Goal: Information Seeking & Learning: Learn about a topic

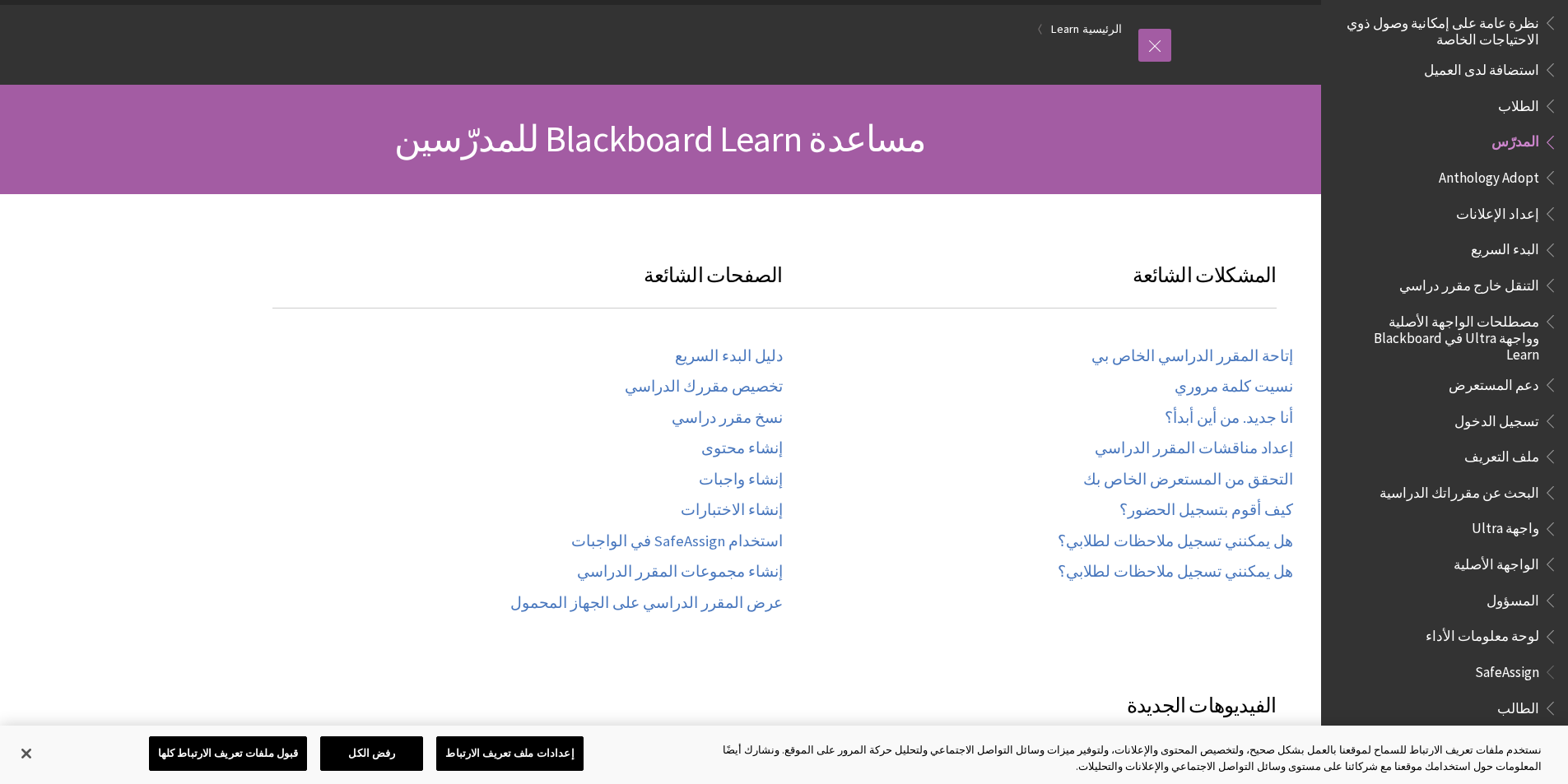
scroll to position [164, 0]
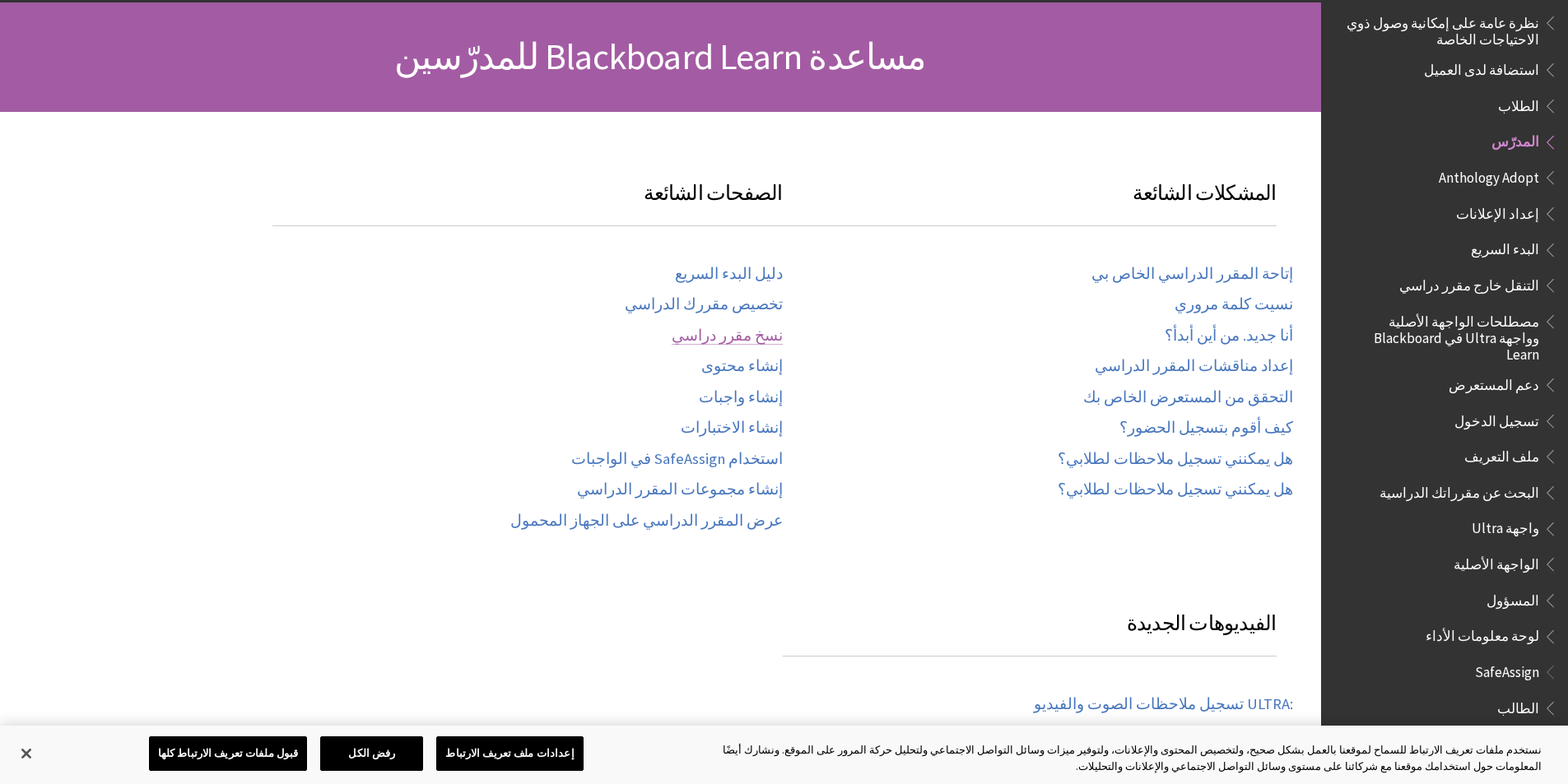
click at [735, 331] on link "نسخ مقرر دراسي" at bounding box center [727, 336] width 112 height 19
click at [764, 397] on link "إنشاء واجبات" at bounding box center [741, 398] width 84 height 19
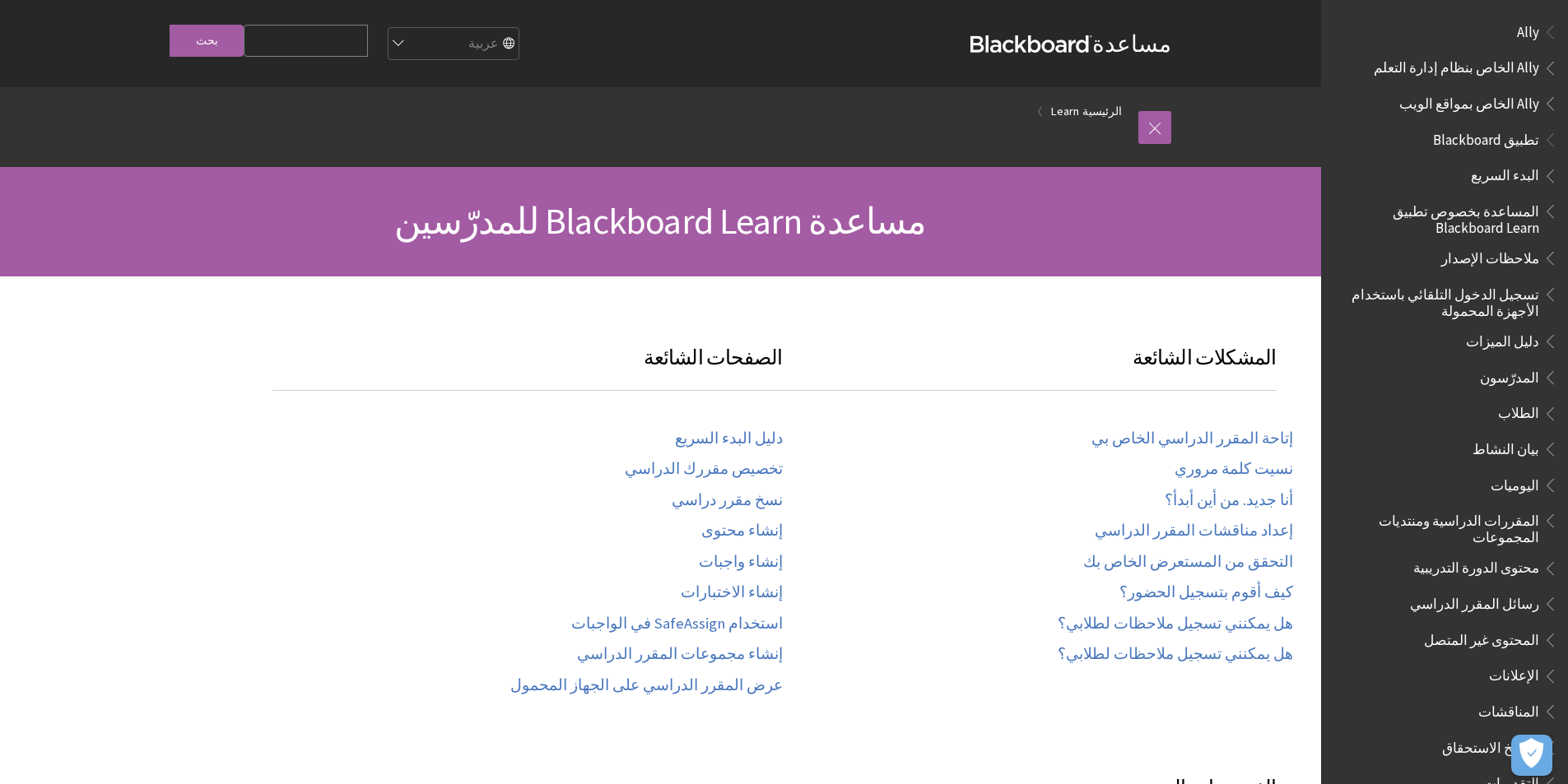
scroll to position [1120, 0]
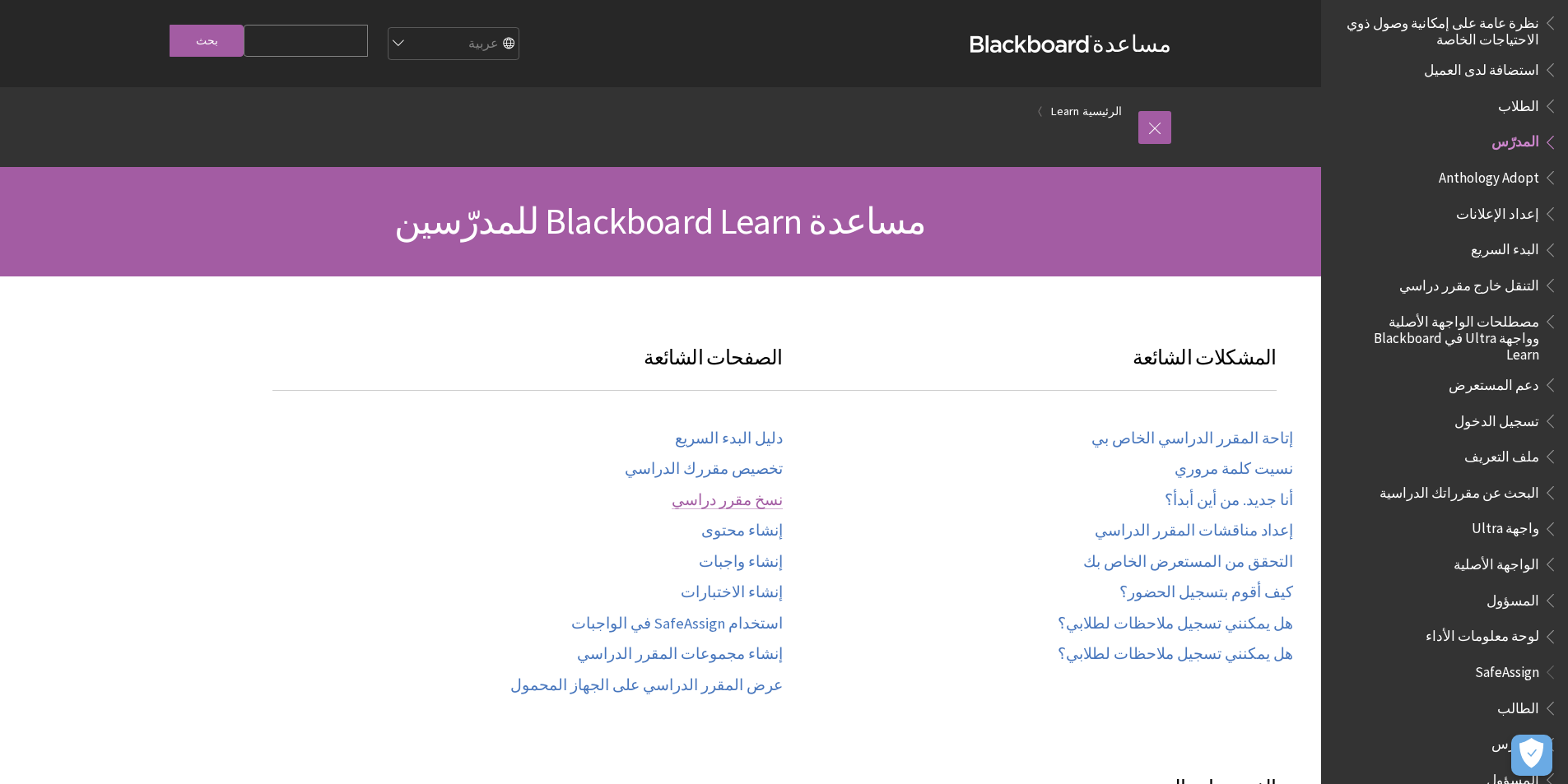
click at [775, 493] on link "نسخ مقرر دراسي" at bounding box center [727, 501] width 112 height 19
click at [752, 583] on link "إنشاء الاختبارات" at bounding box center [731, 592] width 102 height 19
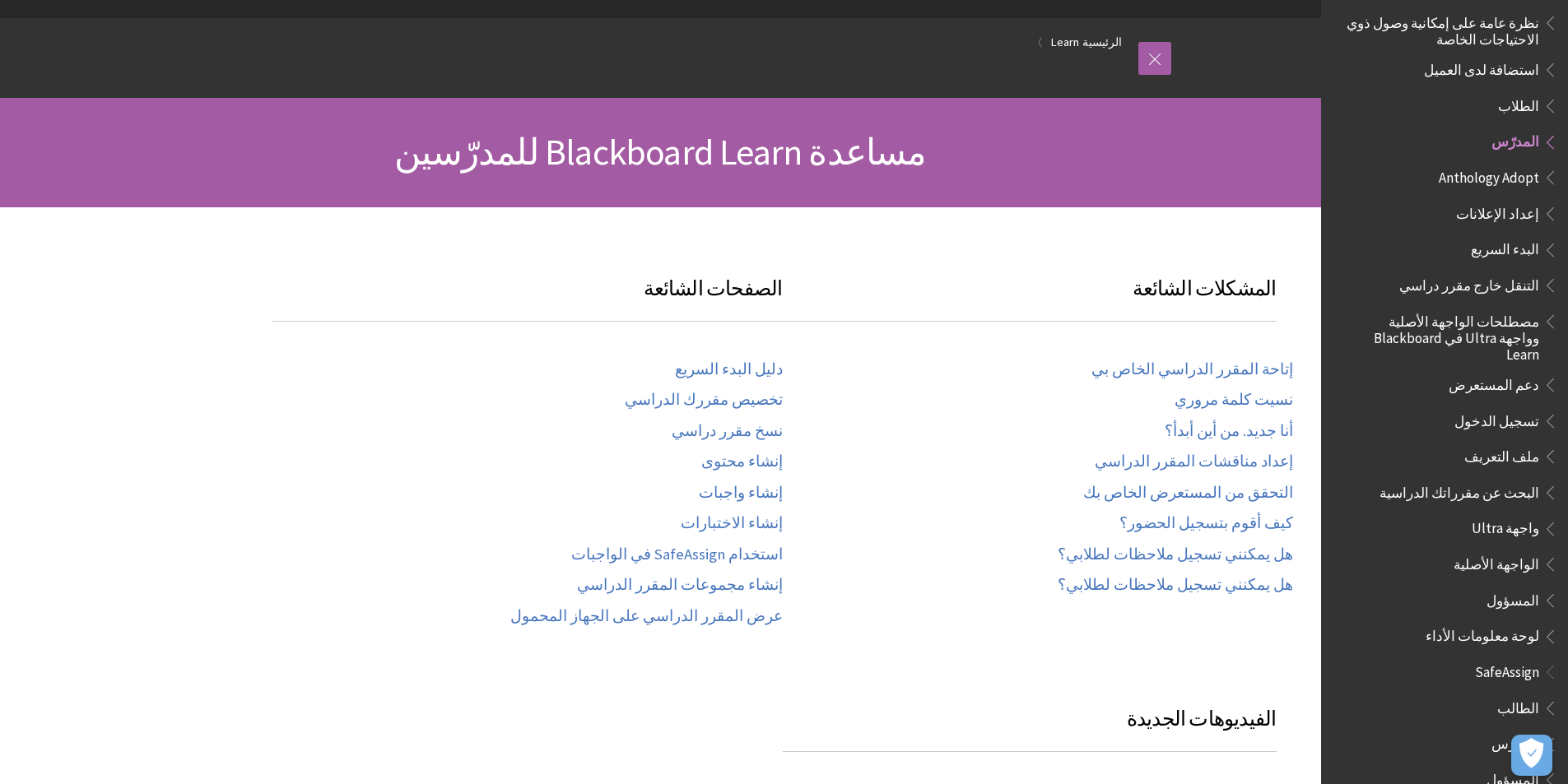
scroll to position [164, 0]
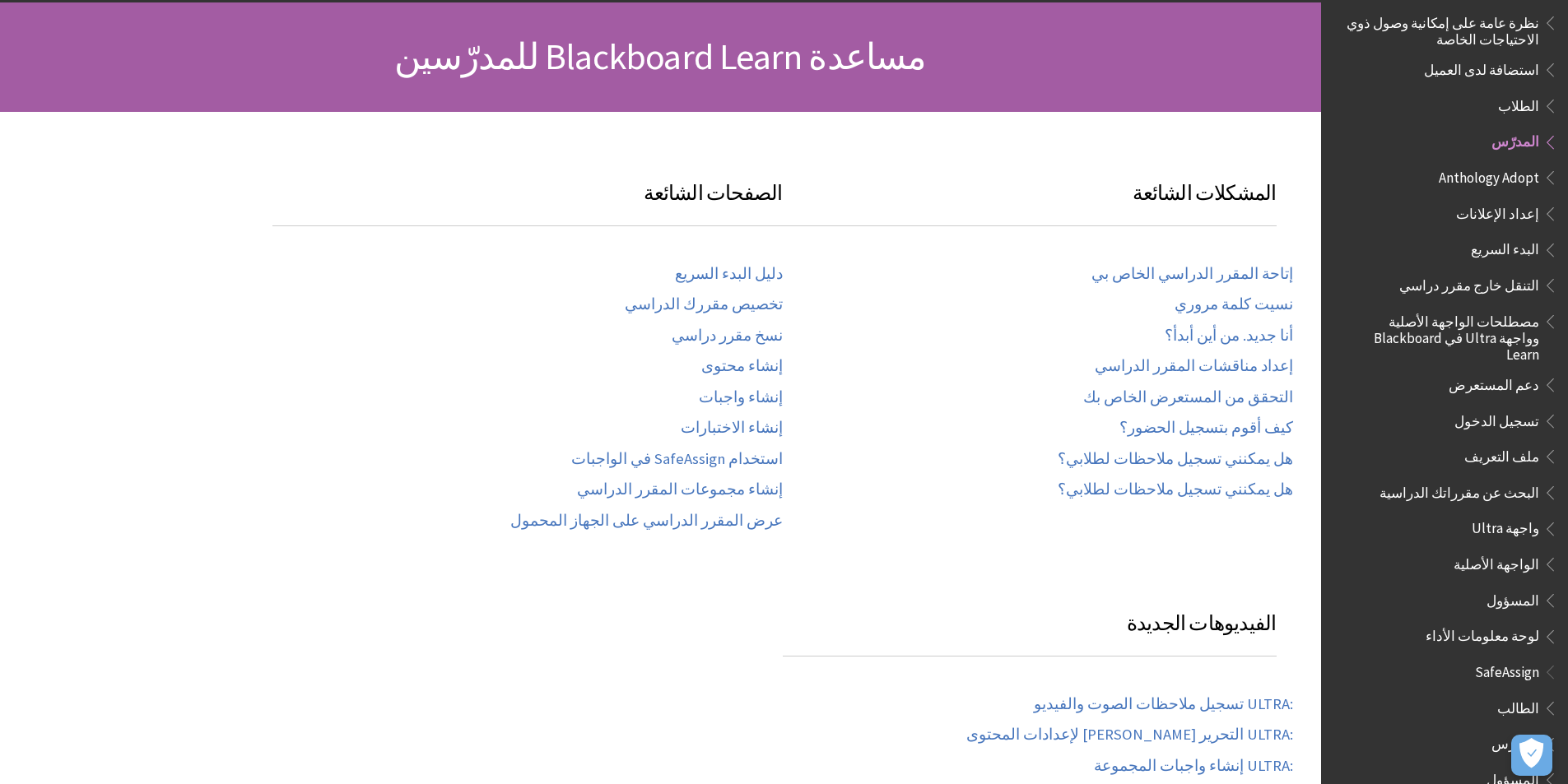
click at [1508, 730] on span "المدرس" at bounding box center [1515, 741] width 48 height 22
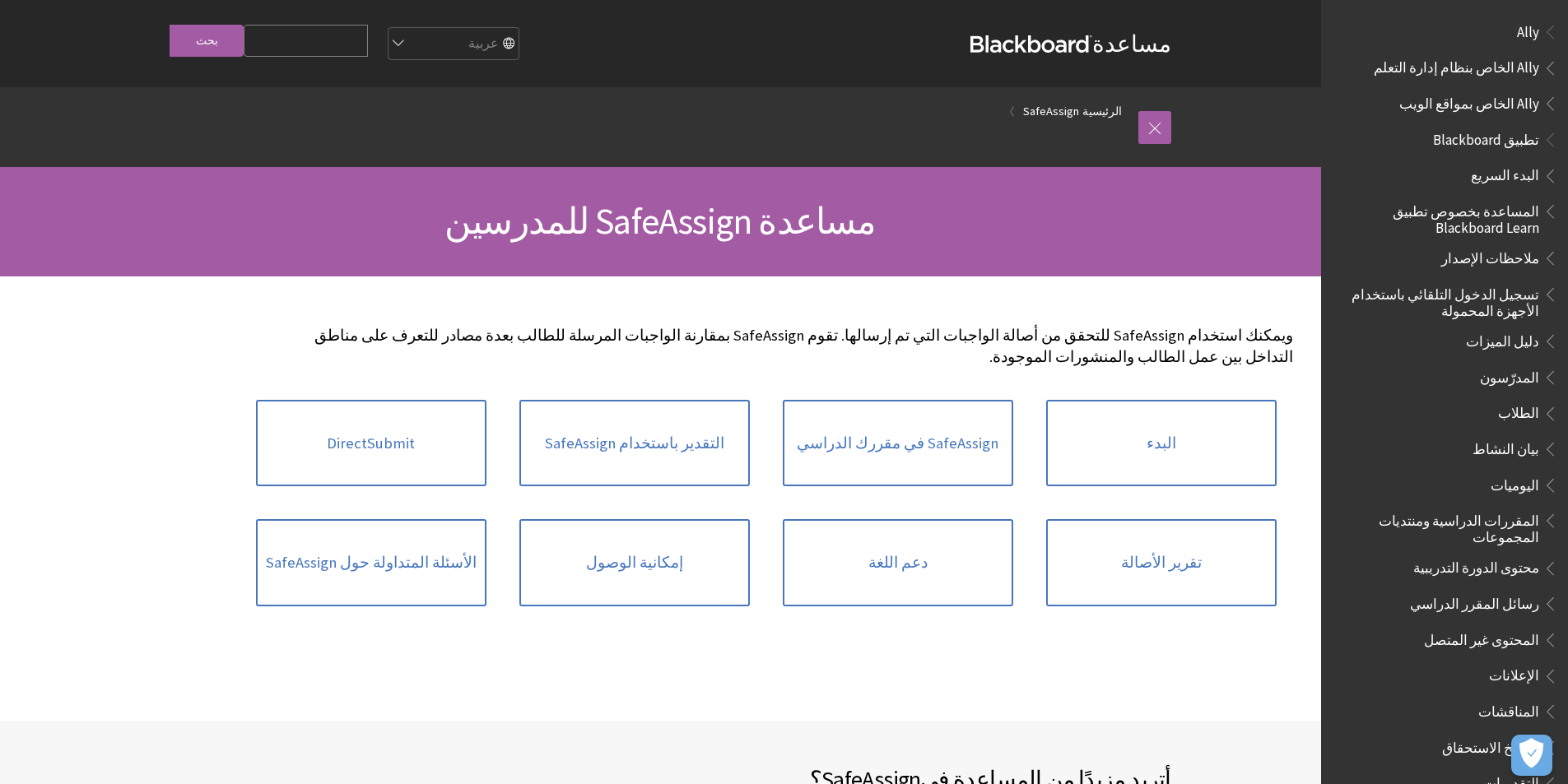
scroll to position [1002, 0]
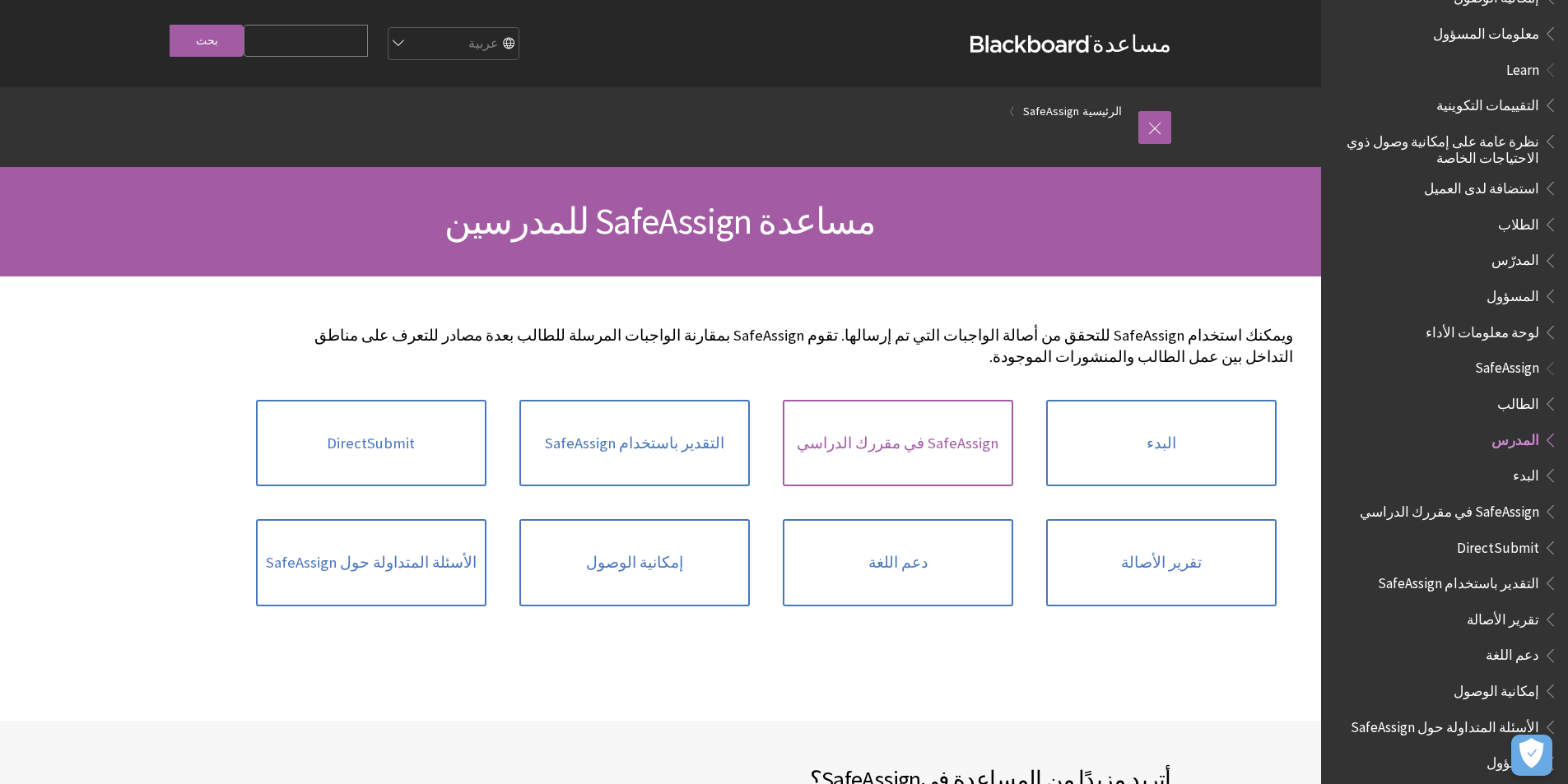
click at [963, 400] on link "SafeAssign في مقررك الدراسي" at bounding box center [897, 444] width 231 height 87
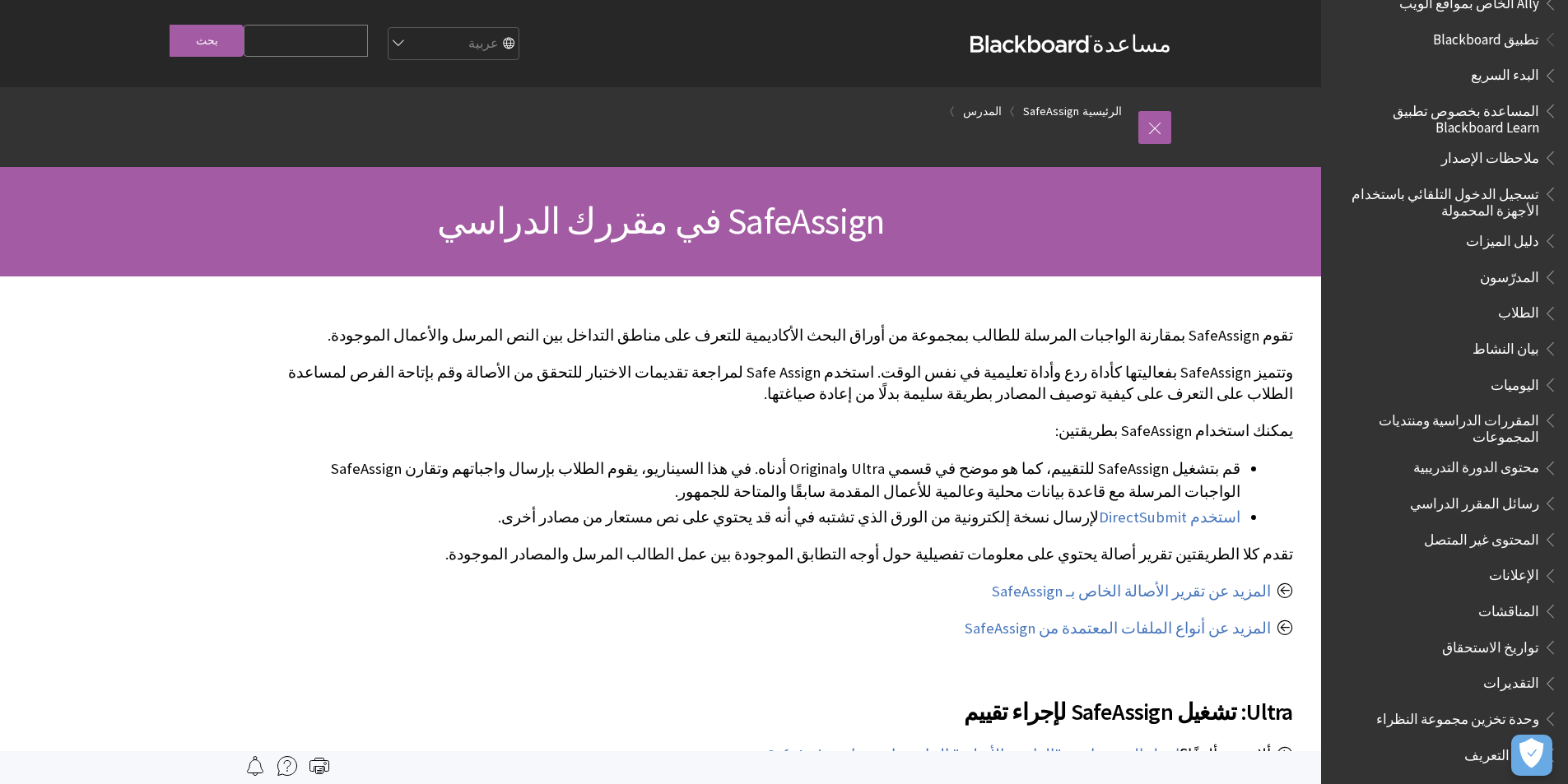
scroll to position [96, 0]
click at [1521, 282] on span "المدرّسون" at bounding box center [1509, 278] width 60 height 22
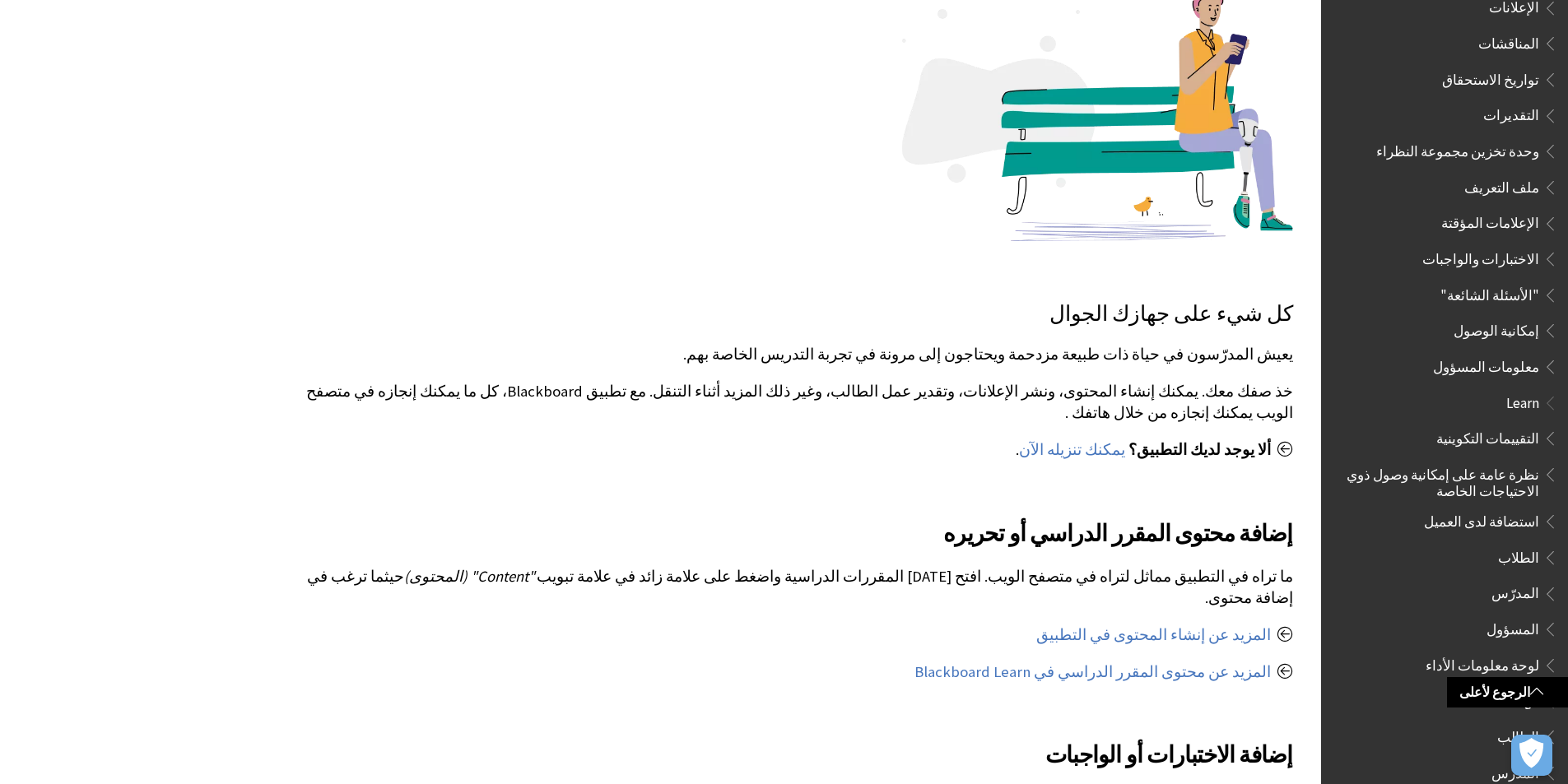
scroll to position [714, 0]
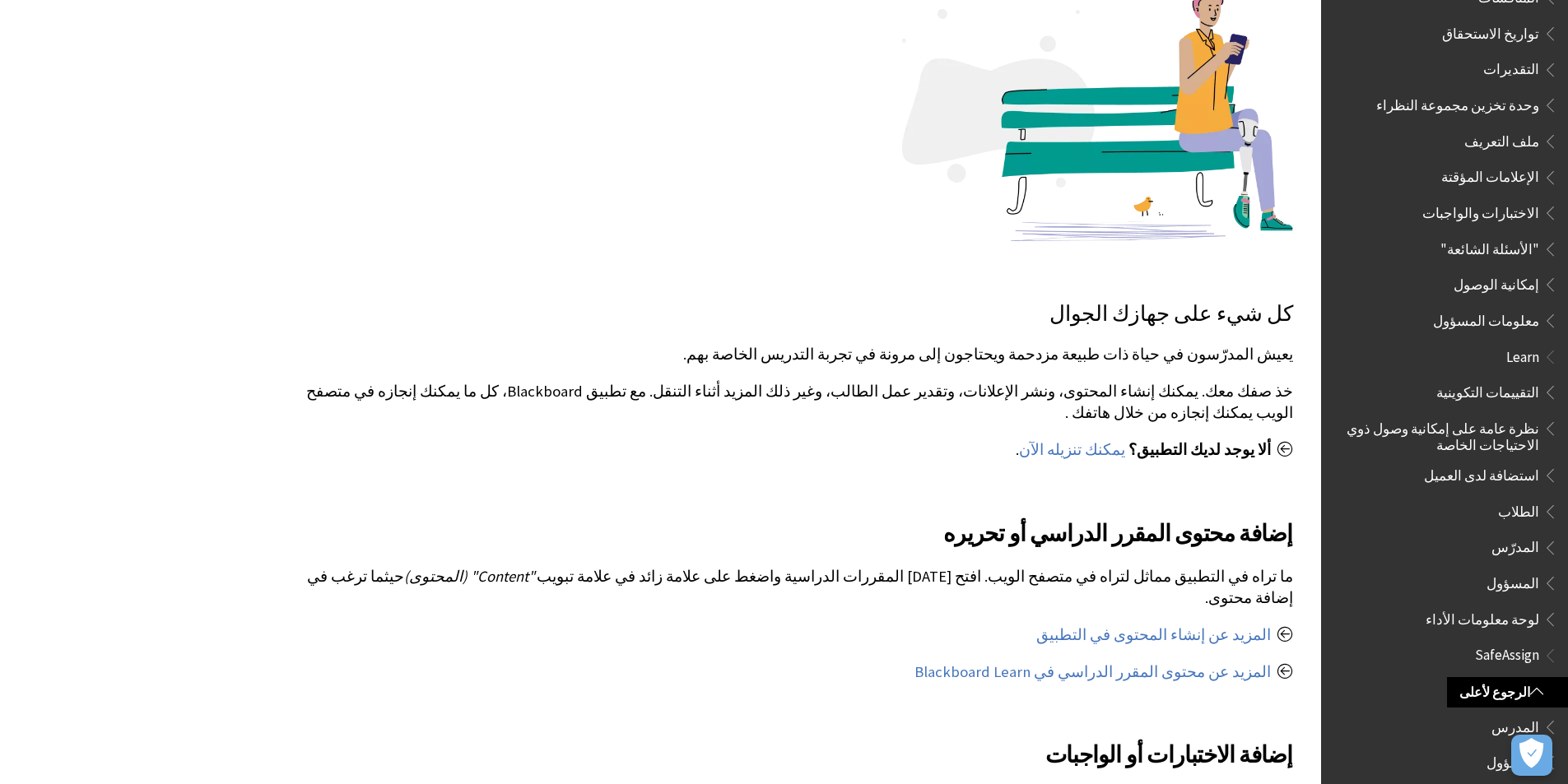
click at [1523, 535] on span "المدرّس" at bounding box center [1515, 545] width 48 height 22
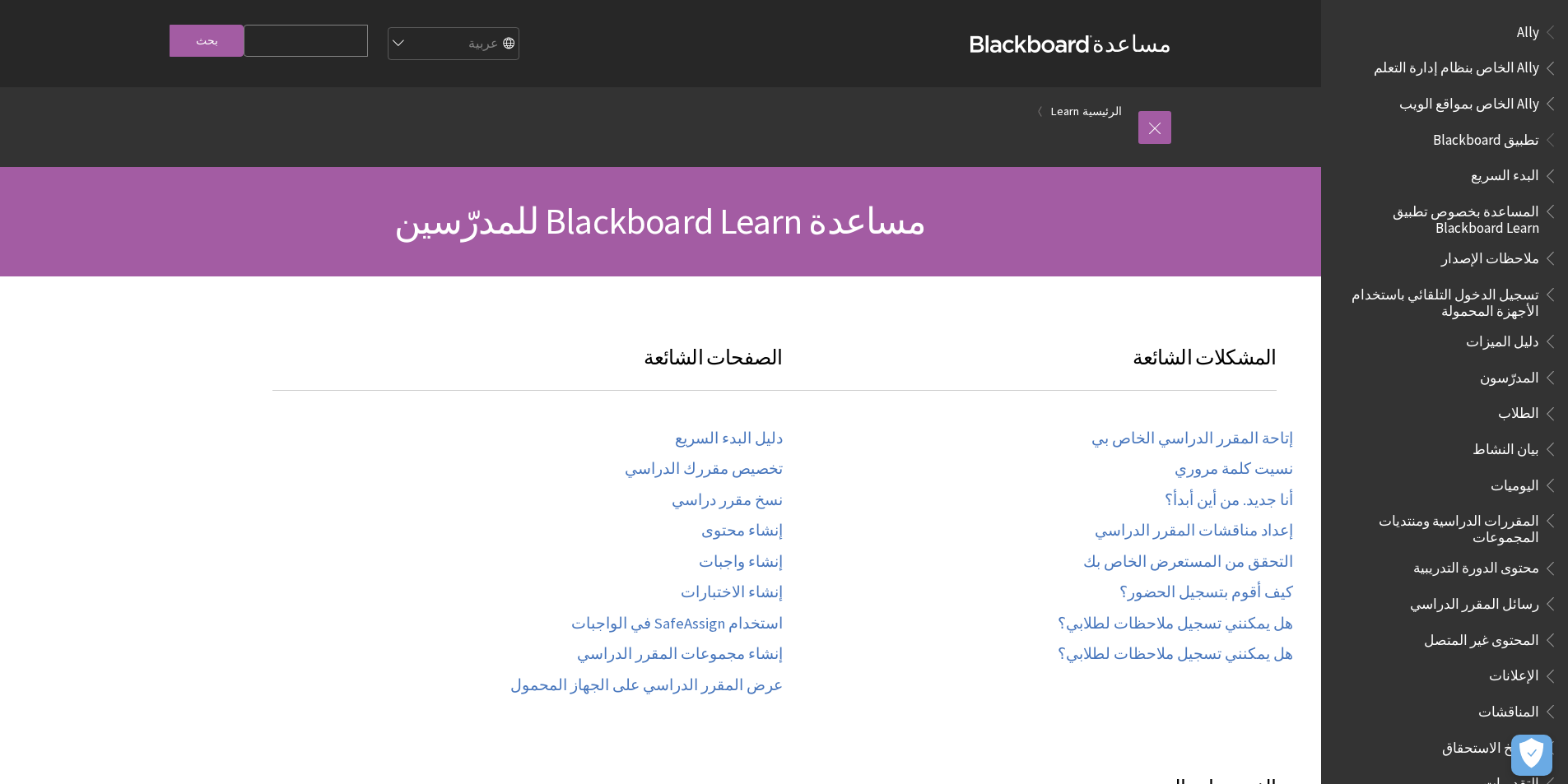
scroll to position [1120, 0]
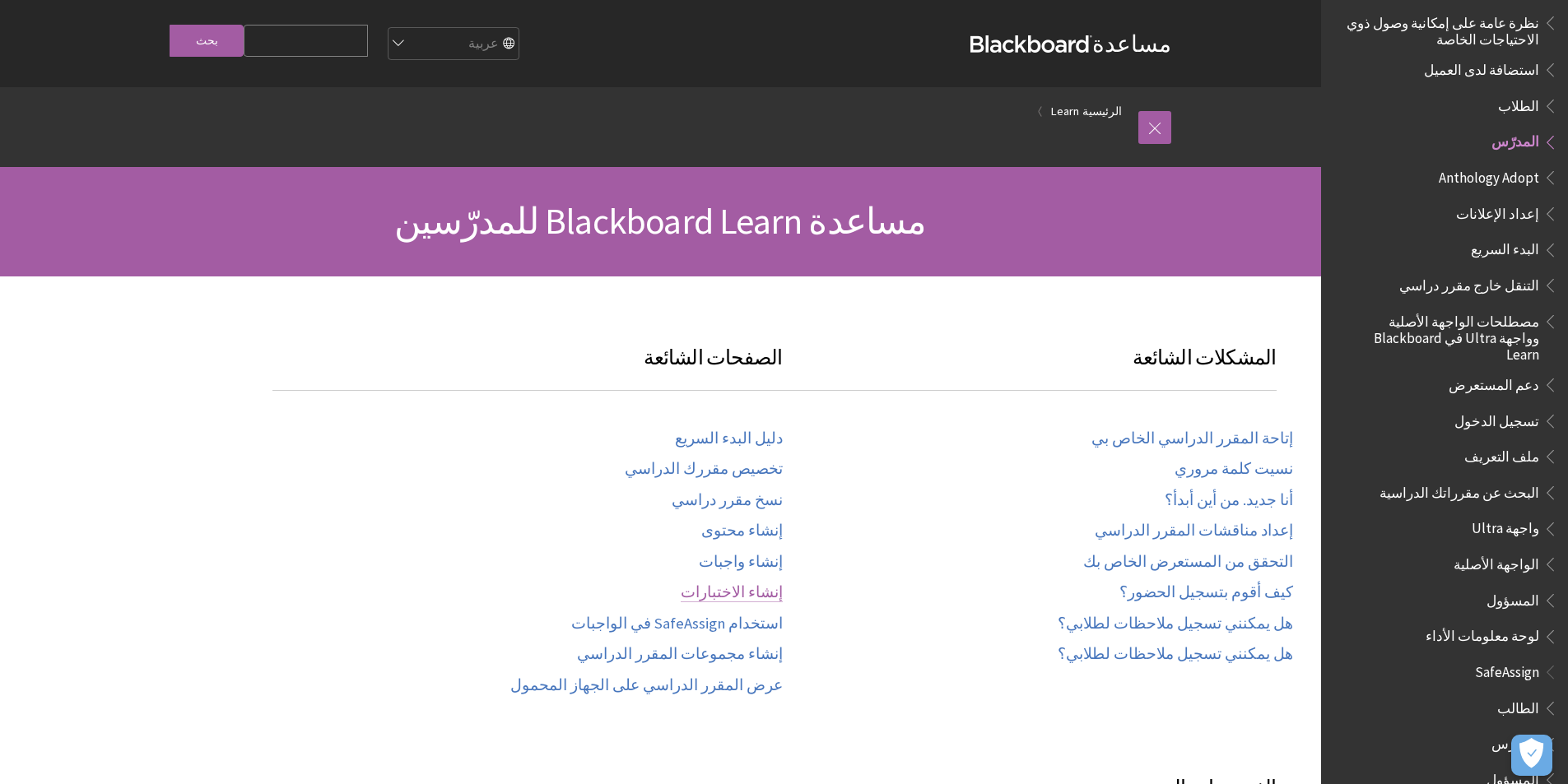
click at [753, 584] on link "إنشاء الاختبارات" at bounding box center [731, 592] width 102 height 19
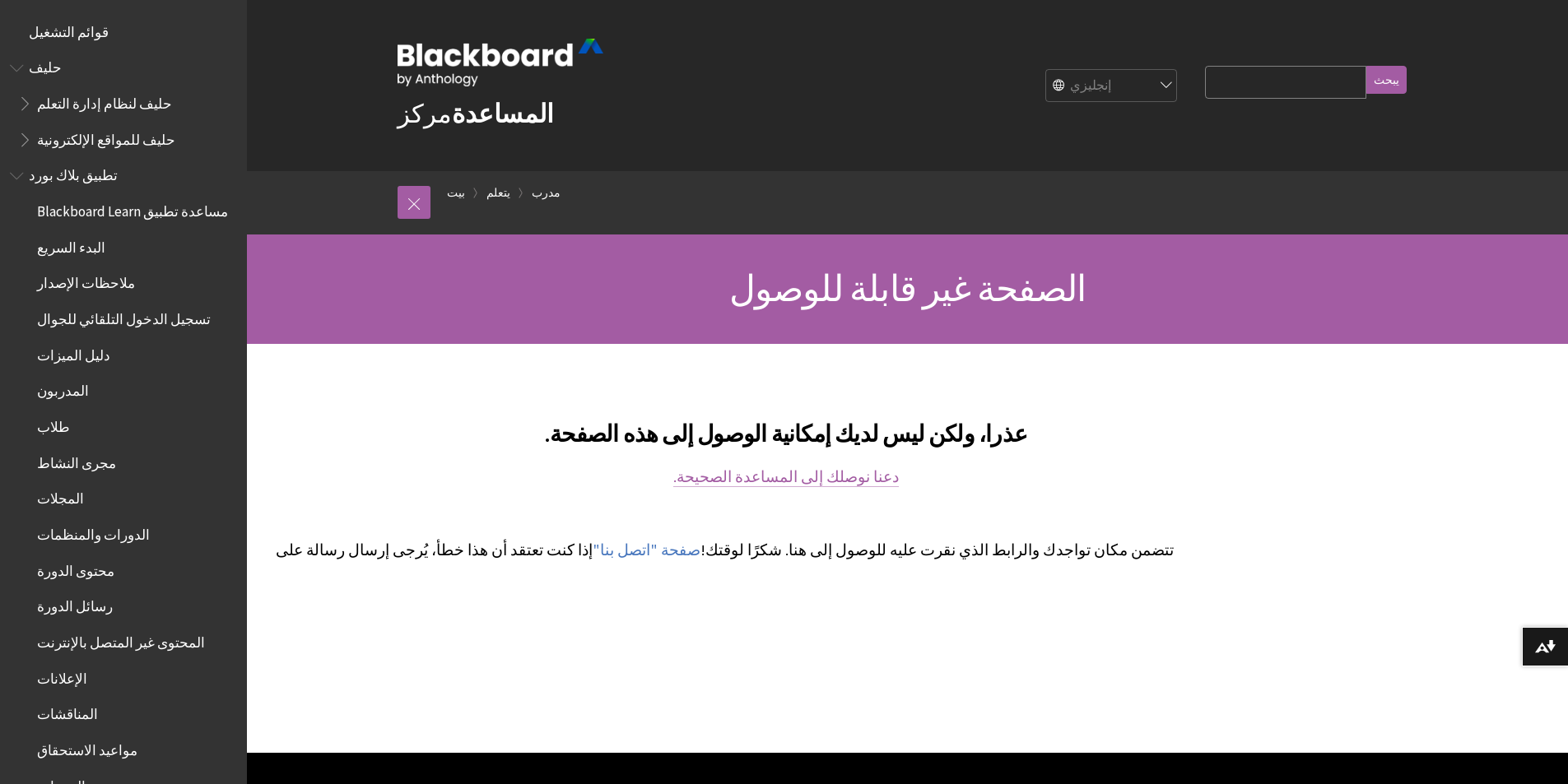
click at [828, 477] on font "دعنا نوصلك إلى المساعدة الصحيحة." at bounding box center [786, 477] width 226 height 19
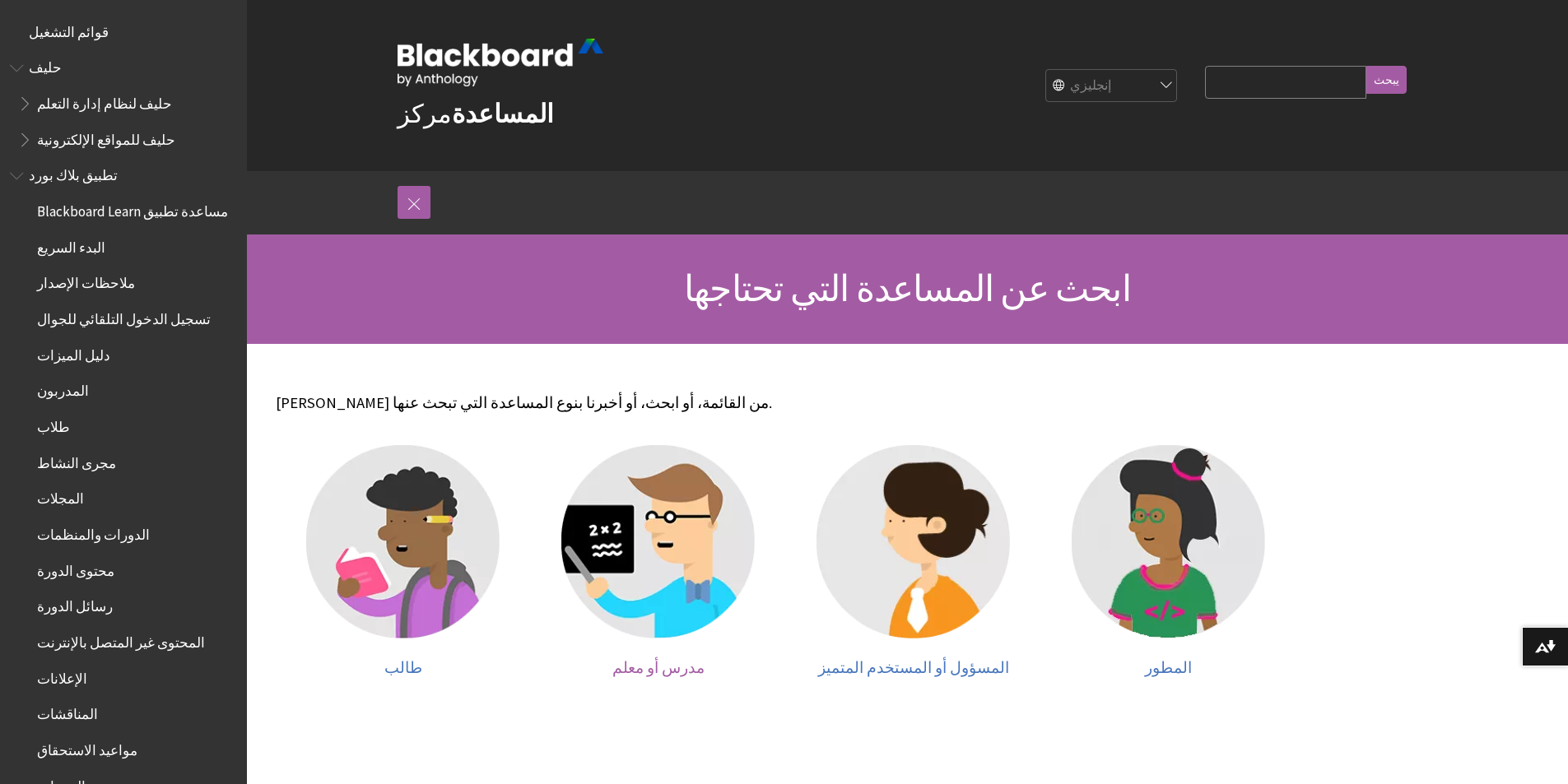
click at [655, 544] on img at bounding box center [657, 541] width 193 height 193
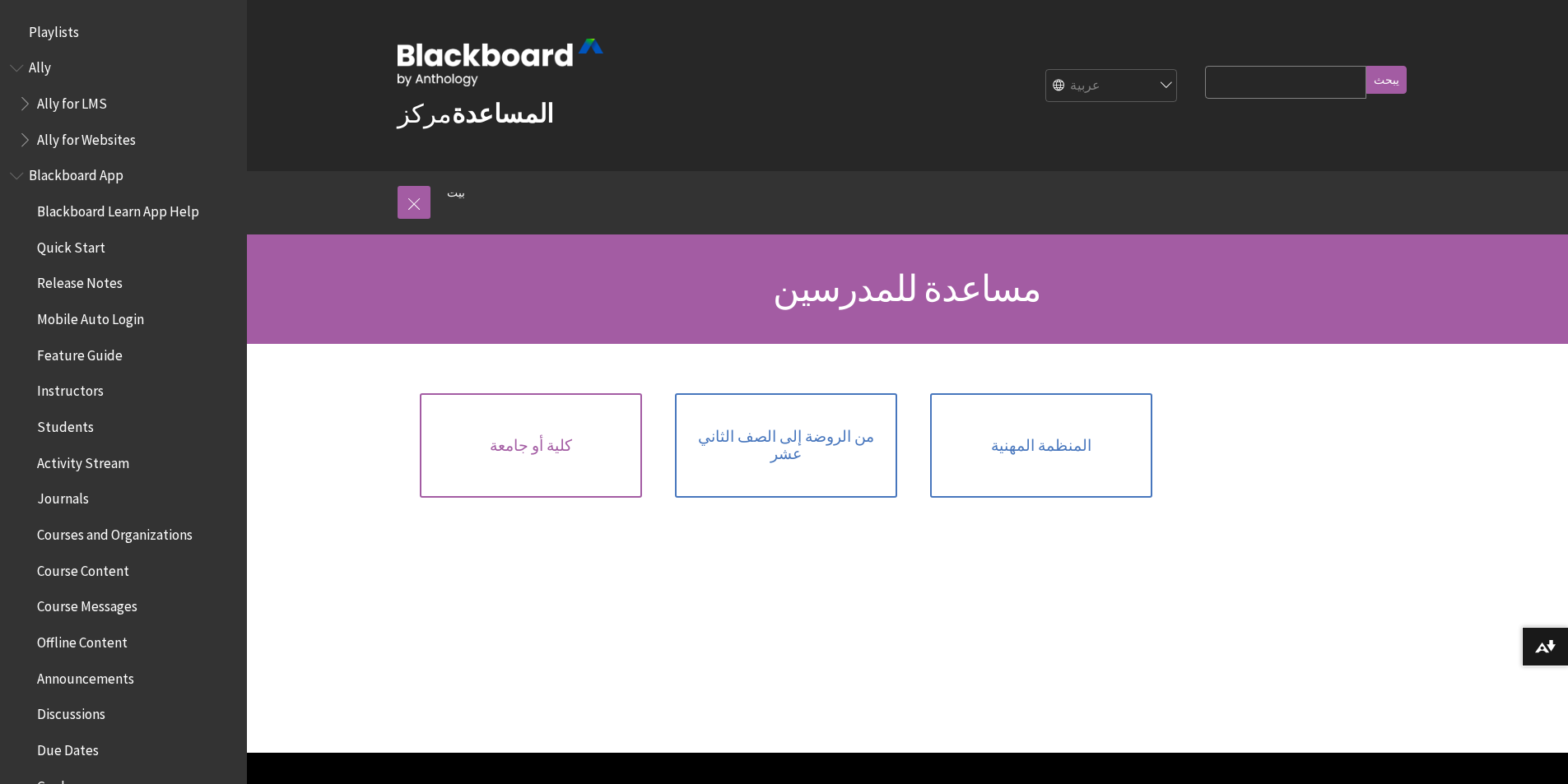
click at [547, 457] on link "كلية أو جامعة" at bounding box center [530, 445] width 222 height 105
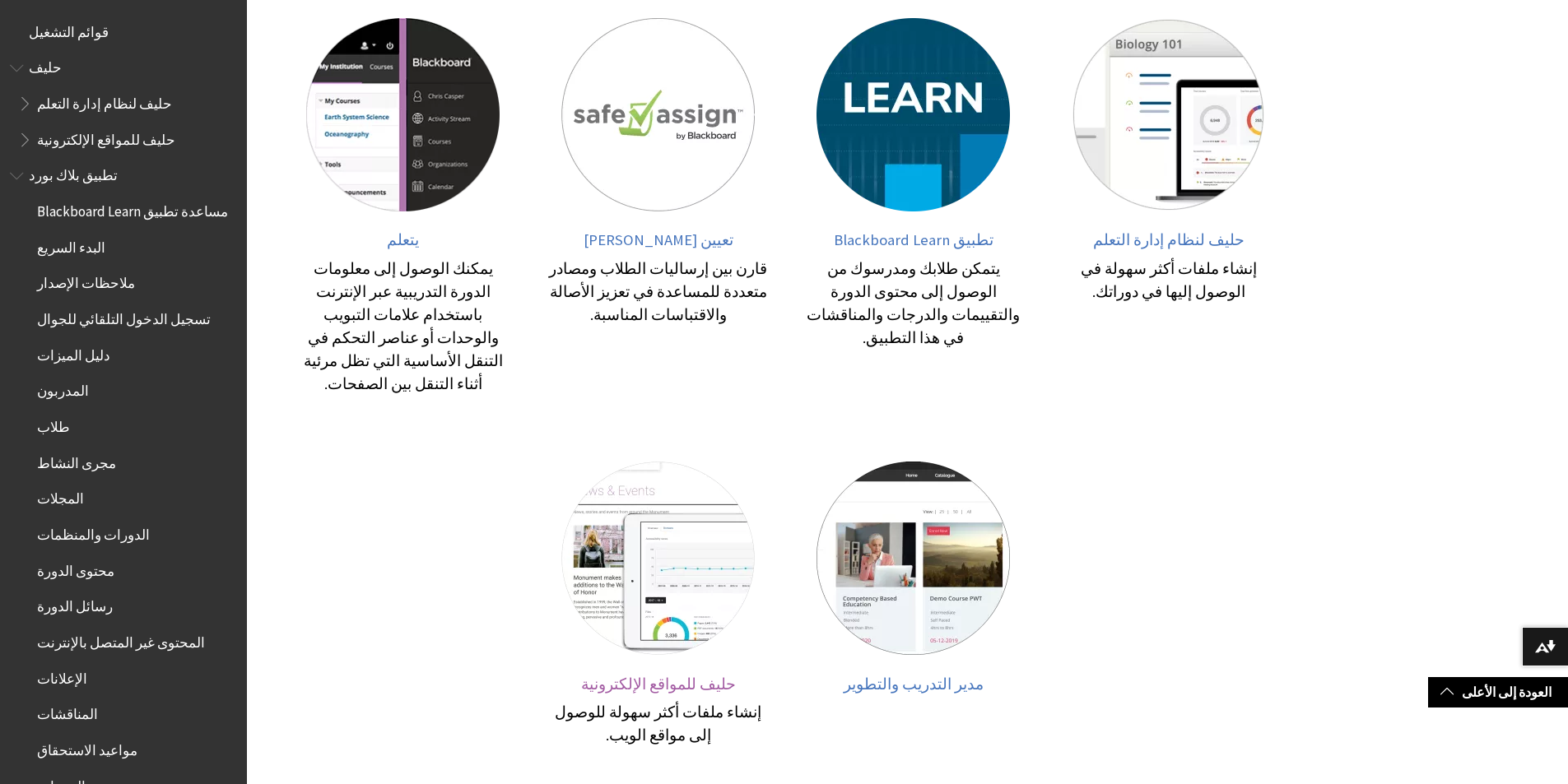
scroll to position [576, 0]
